Goal: Download file/media

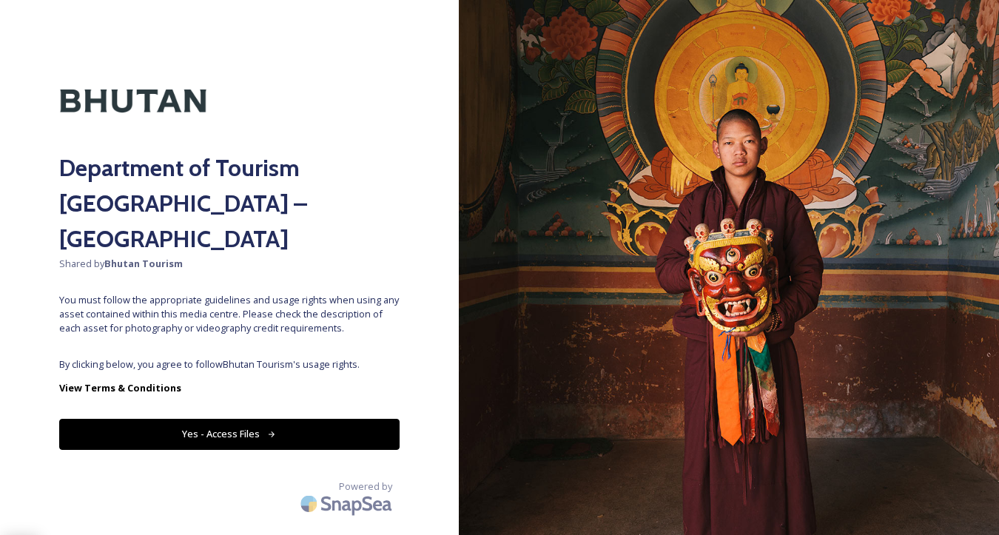
click at [258, 419] on button "Yes - Access Files" at bounding box center [229, 434] width 340 height 30
click at [255, 419] on button "Yes - Access Files" at bounding box center [229, 434] width 340 height 30
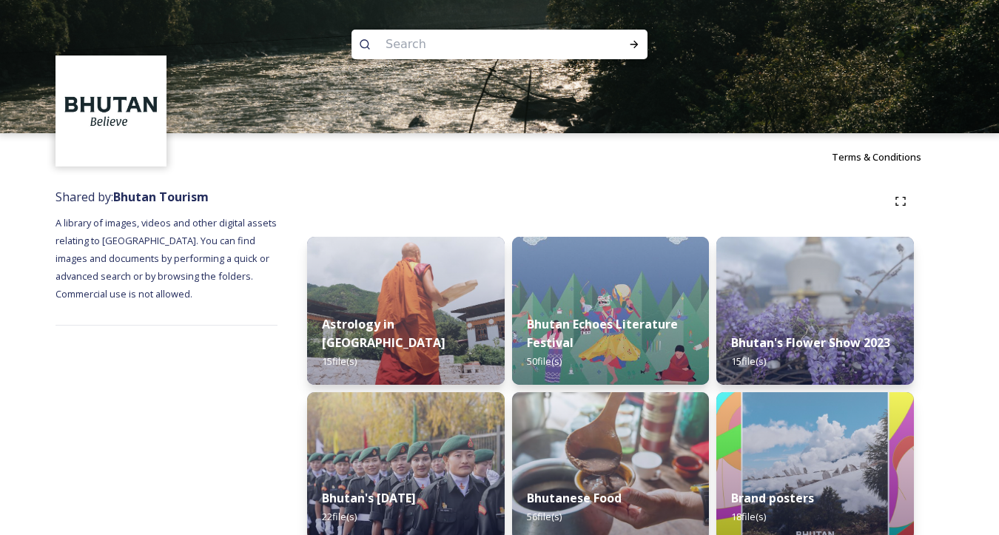
click at [403, 316] on img at bounding box center [405, 310] width 201 height 151
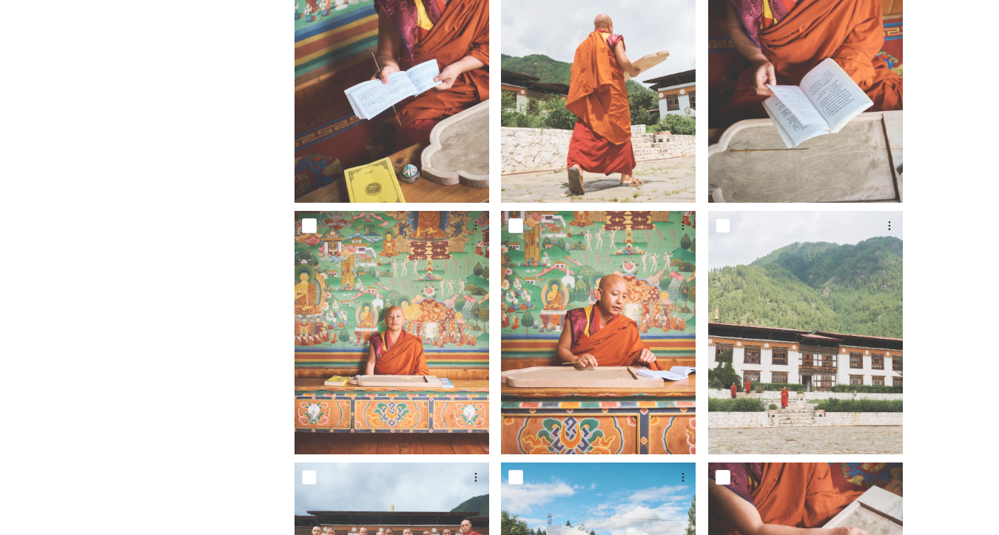
scroll to position [284, 0]
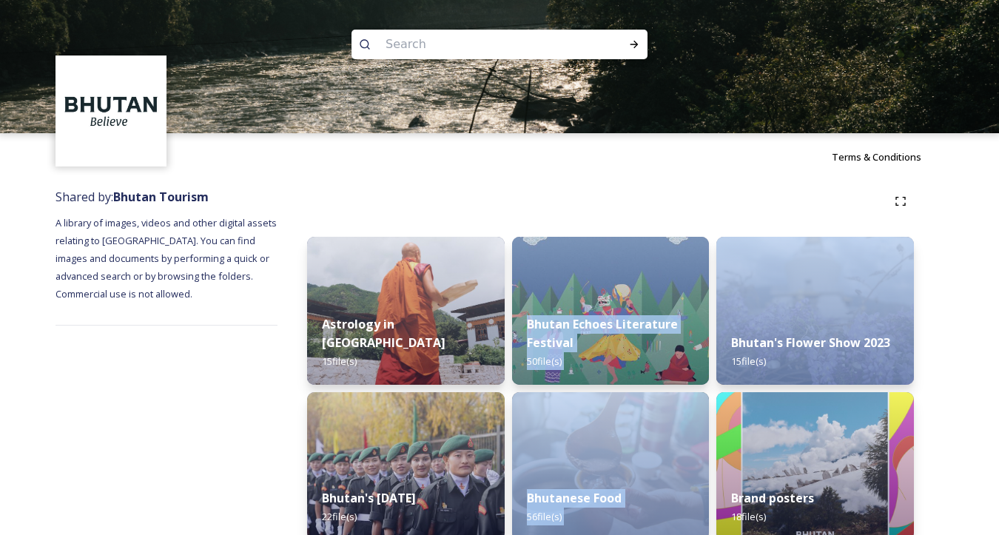
drag, startPoint x: 638, startPoint y: 309, endPoint x: 713, endPoint y: 327, distance: 77.5
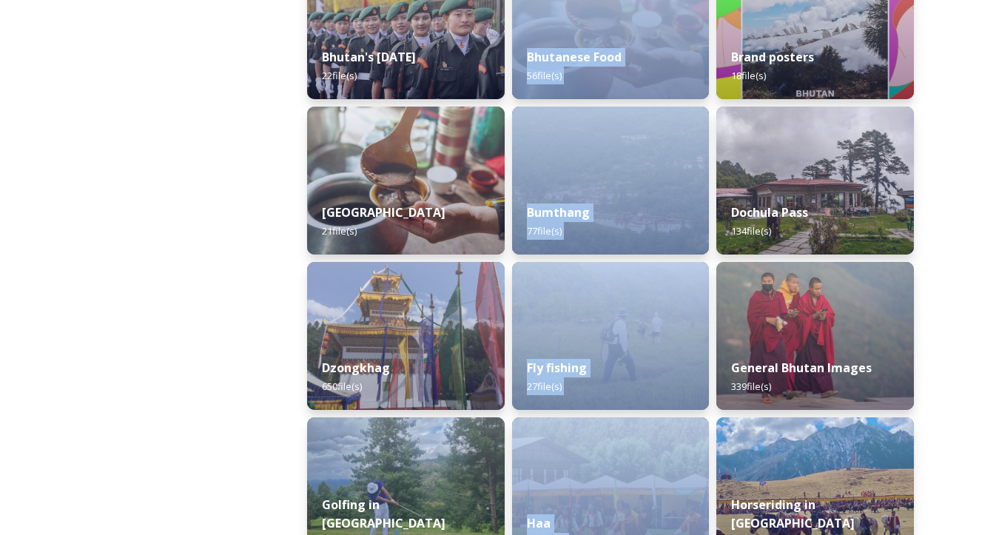
scroll to position [451, 0]
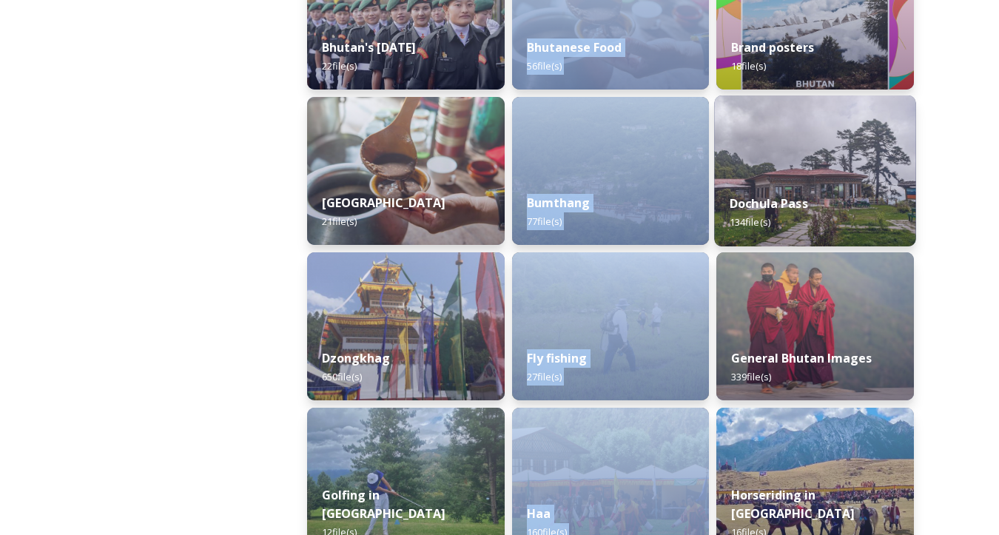
click at [797, 161] on img at bounding box center [815, 170] width 201 height 151
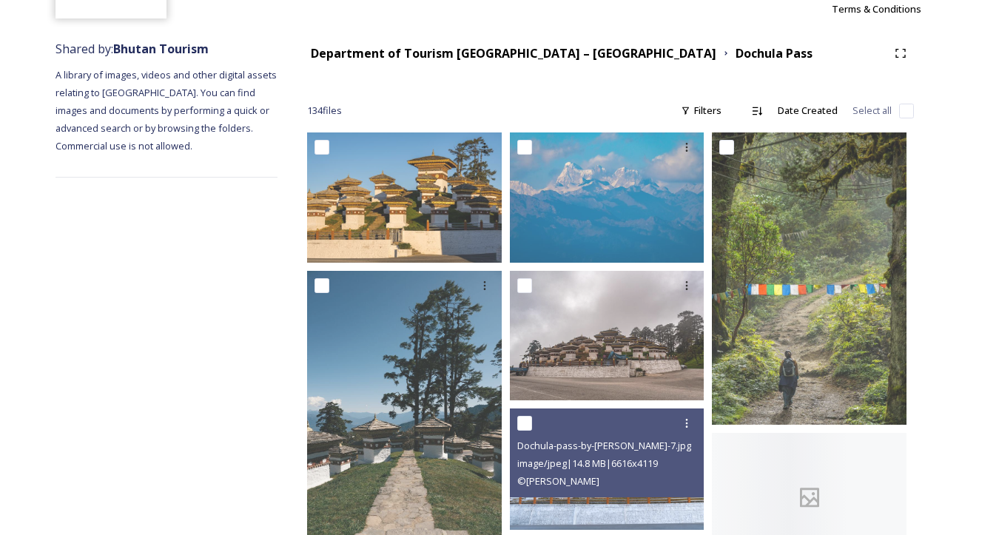
scroll to position [375, 0]
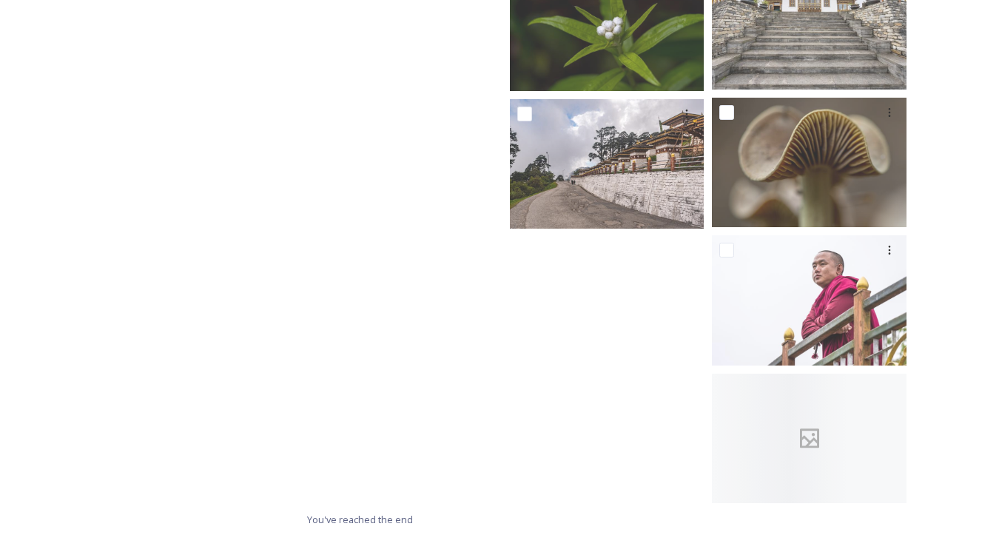
scroll to position [7071, 0]
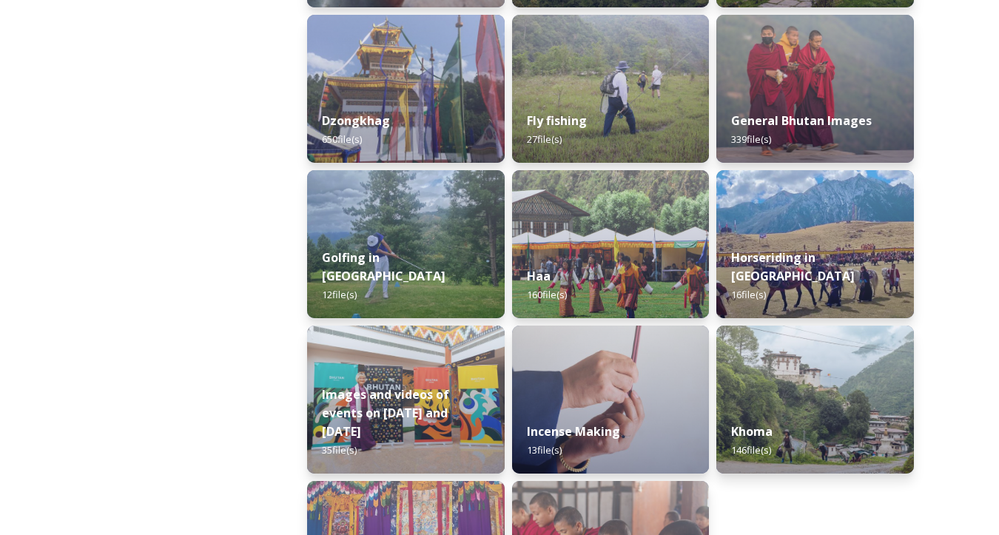
scroll to position [722, 0]
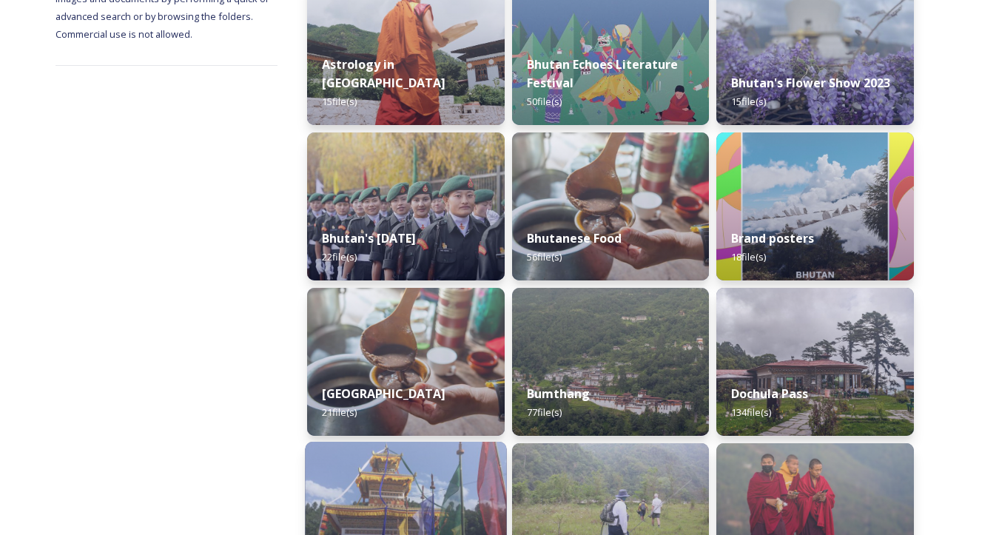
scroll to position [10, 0]
